Goal: Information Seeking & Learning: Learn about a topic

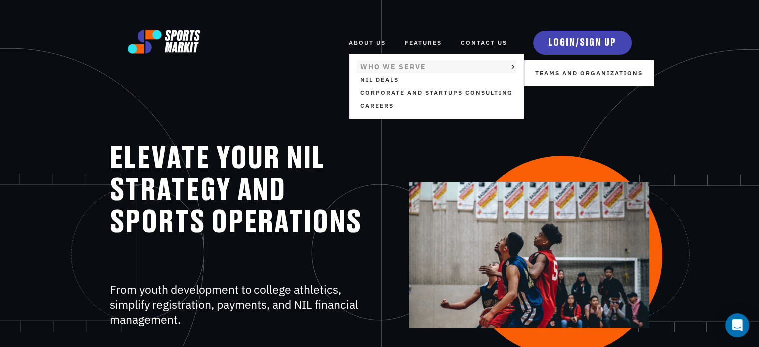
click at [378, 66] on link "WHO WE SERVE" at bounding box center [437, 66] width 160 height 13
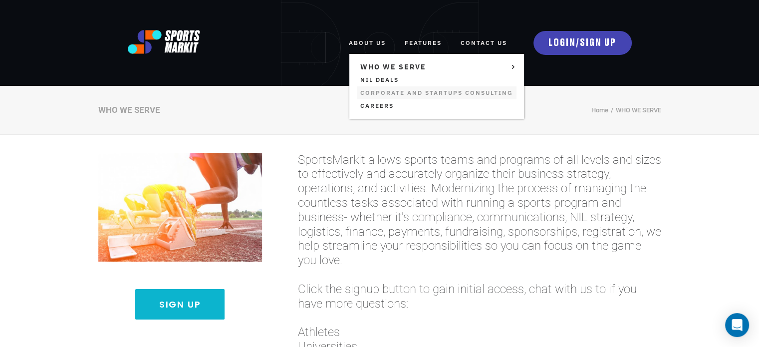
click at [388, 93] on link "Corporate and Startups Consulting" at bounding box center [437, 92] width 160 height 13
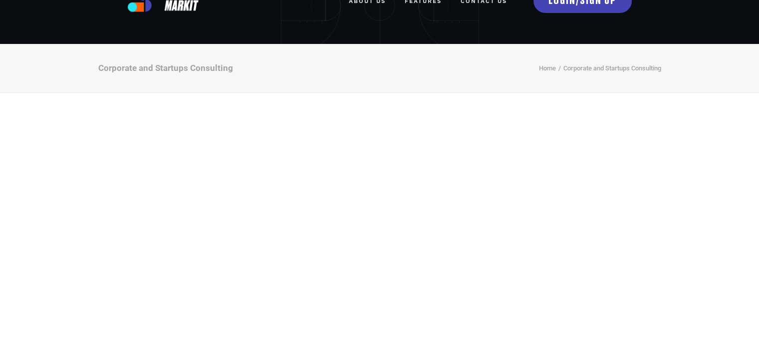
scroll to position [50, 0]
